Goal: Find specific page/section: Find specific page/section

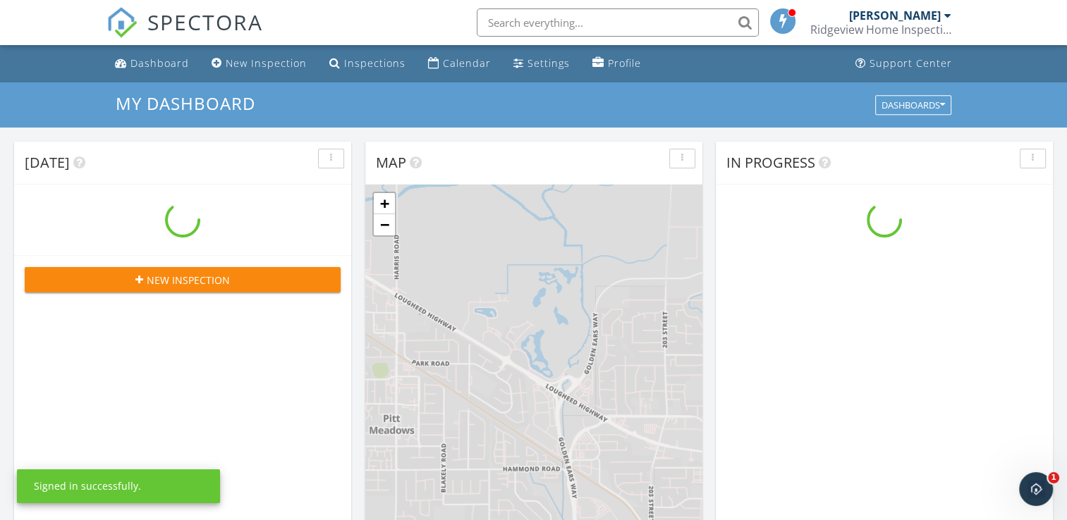
scroll to position [1305, 1089]
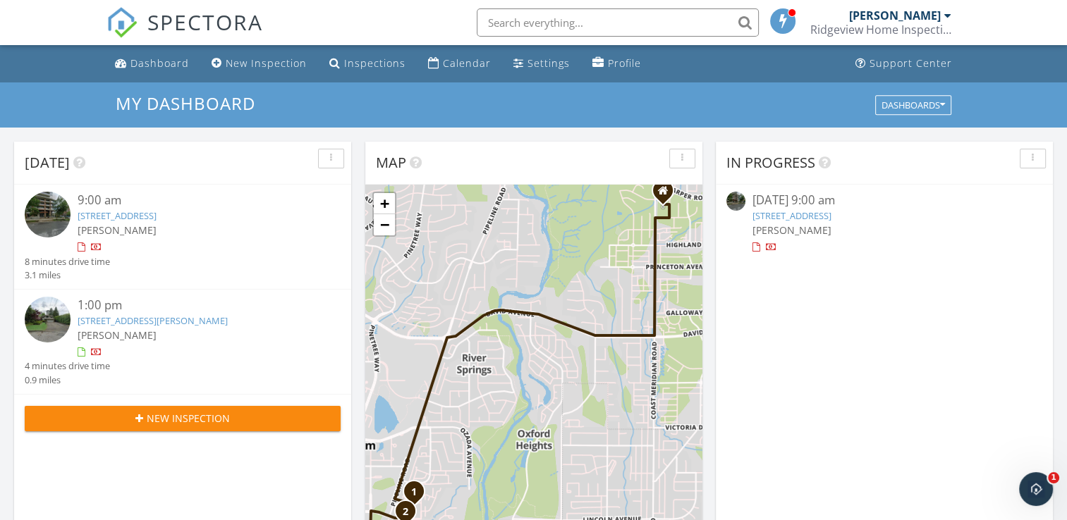
click at [53, 215] on img at bounding box center [48, 215] width 46 height 46
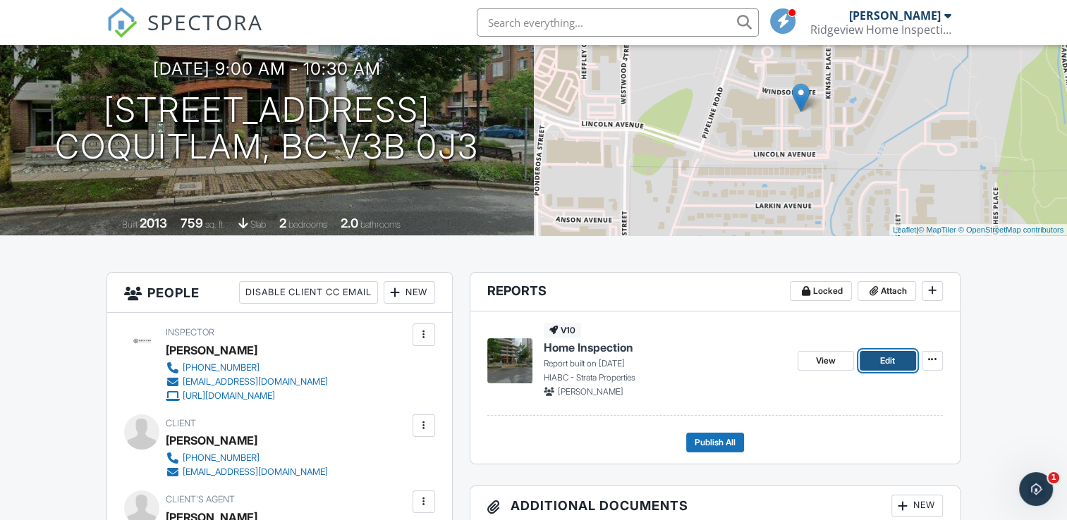
click at [874, 355] on link "Edit" at bounding box center [888, 361] width 56 height 20
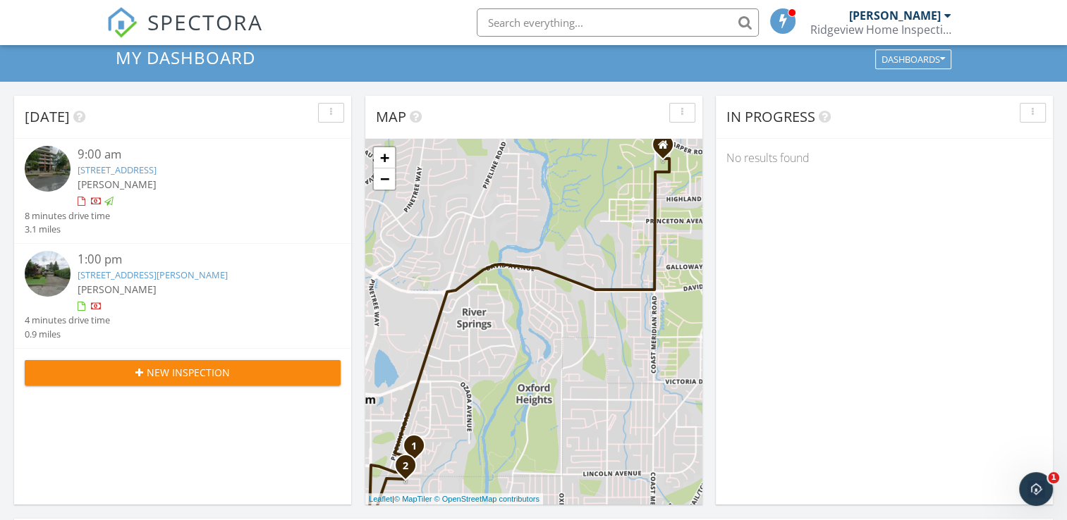
scroll to position [71, 0]
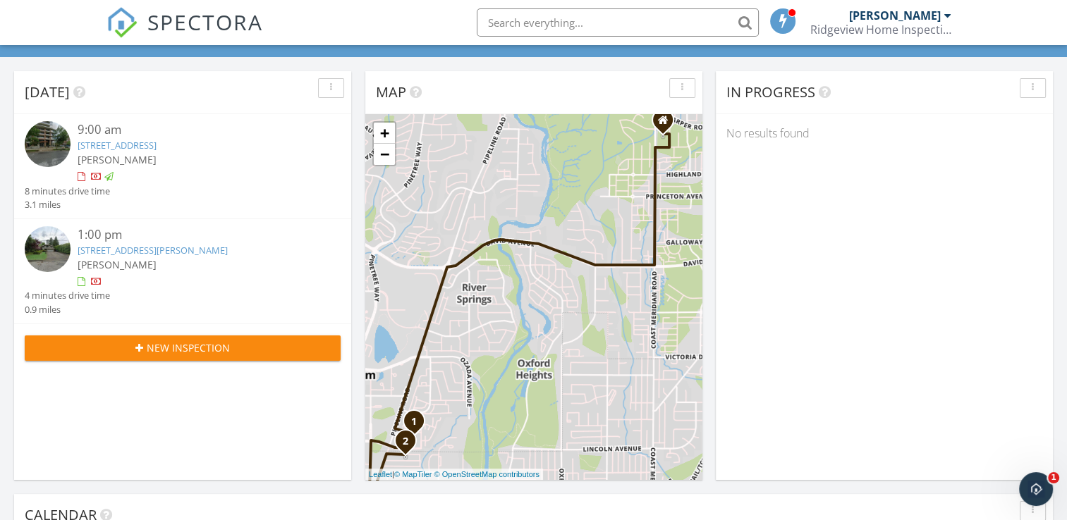
click at [590, 337] on div "1 2 + − David Avenue, Pipeline Road, Lincoln Avenue, Woodland Drive 6.4 km, 11 …" at bounding box center [533, 297] width 337 height 366
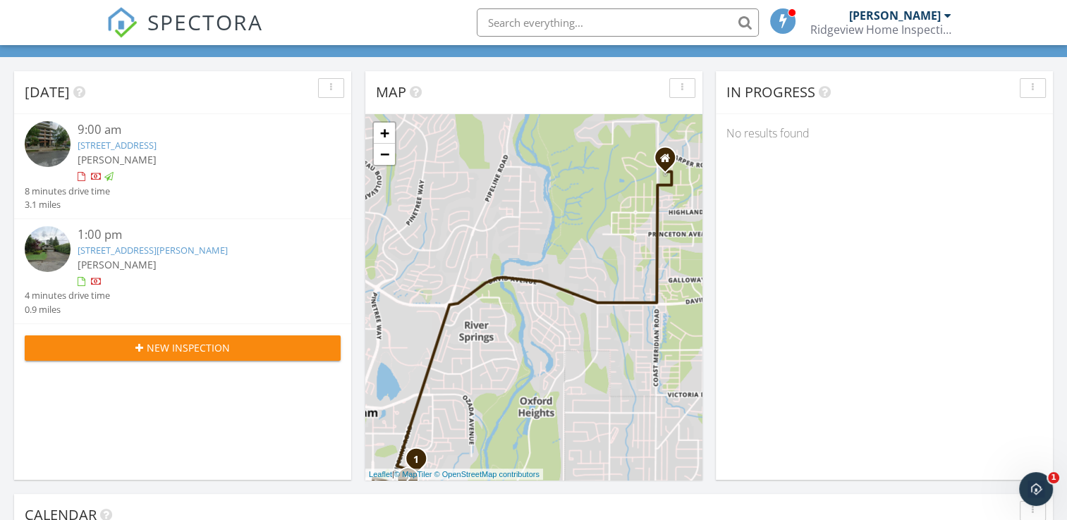
drag, startPoint x: 525, startPoint y: 342, endPoint x: 530, endPoint y: 379, distance: 37.8
click at [530, 379] on div "1 2 + − David Avenue, Pipeline Road, Lincoln Avenue, Woodland Drive 6.4 km, 11 …" at bounding box center [533, 297] width 337 height 366
